Goal: Transaction & Acquisition: Purchase product/service

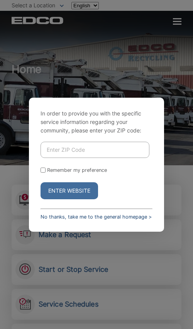
click at [69, 214] on link "No thanks, take me to the general homepage >" at bounding box center [96, 217] width 111 height 6
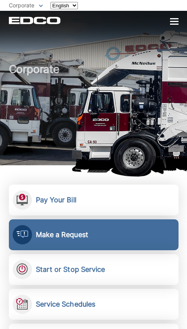
click at [75, 199] on h2 "Pay Your Bill" at bounding box center [56, 200] width 41 height 9
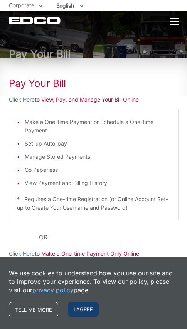
click at [78, 307] on span "I agree" at bounding box center [83, 309] width 31 height 15
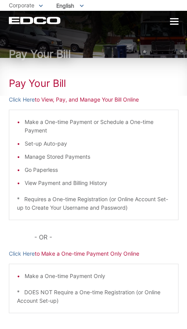
click at [32, 254] on link "Click Here" at bounding box center [22, 254] width 26 height 9
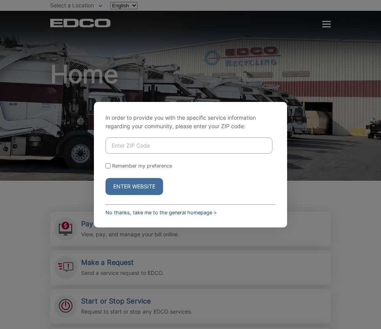
drag, startPoint x: 136, startPoint y: 209, endPoint x: 131, endPoint y: 209, distance: 5.0
click at [136, 210] on link "No thanks, take me to the general homepage >" at bounding box center [161, 213] width 111 height 6
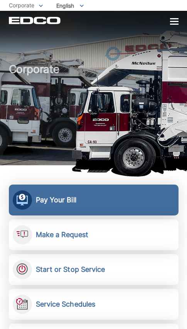
click at [56, 196] on h2 "Pay Your Bill" at bounding box center [56, 200] width 41 height 9
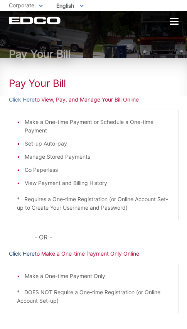
click at [23, 254] on link "Click Here" at bounding box center [22, 254] width 26 height 9
